Goal: Communication & Community: Answer question/provide support

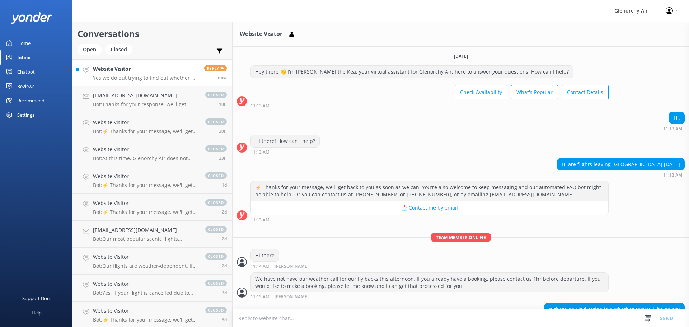
scroll to position [71, 0]
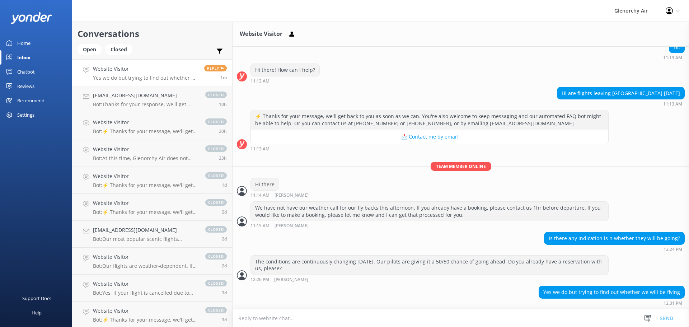
click at [418, 315] on textarea at bounding box center [461, 318] width 457 height 18
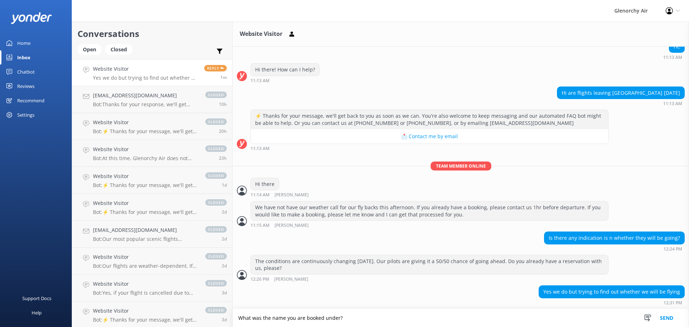
type textarea "What was the name you are booked under?"
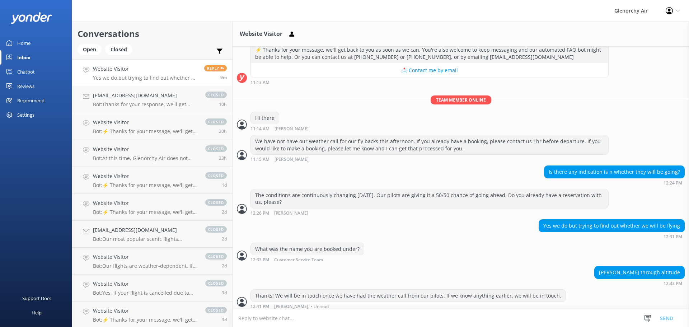
scroll to position [141, 0]
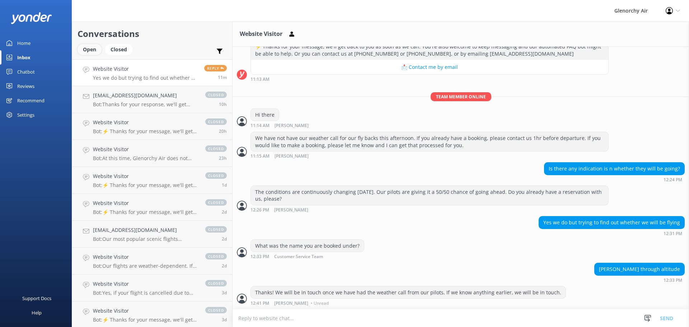
click at [85, 50] on div "Open" at bounding box center [90, 49] width 24 height 11
